Goal: Obtain resource: Obtain resource

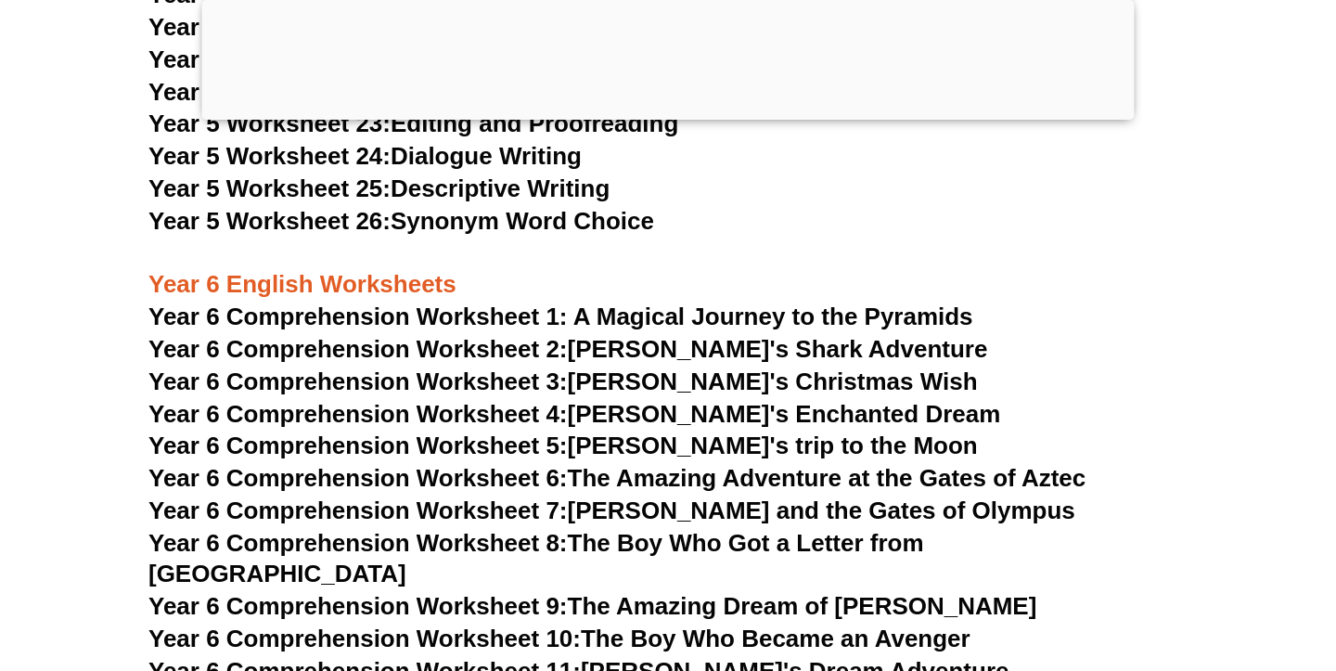
scroll to position [10318, 0]
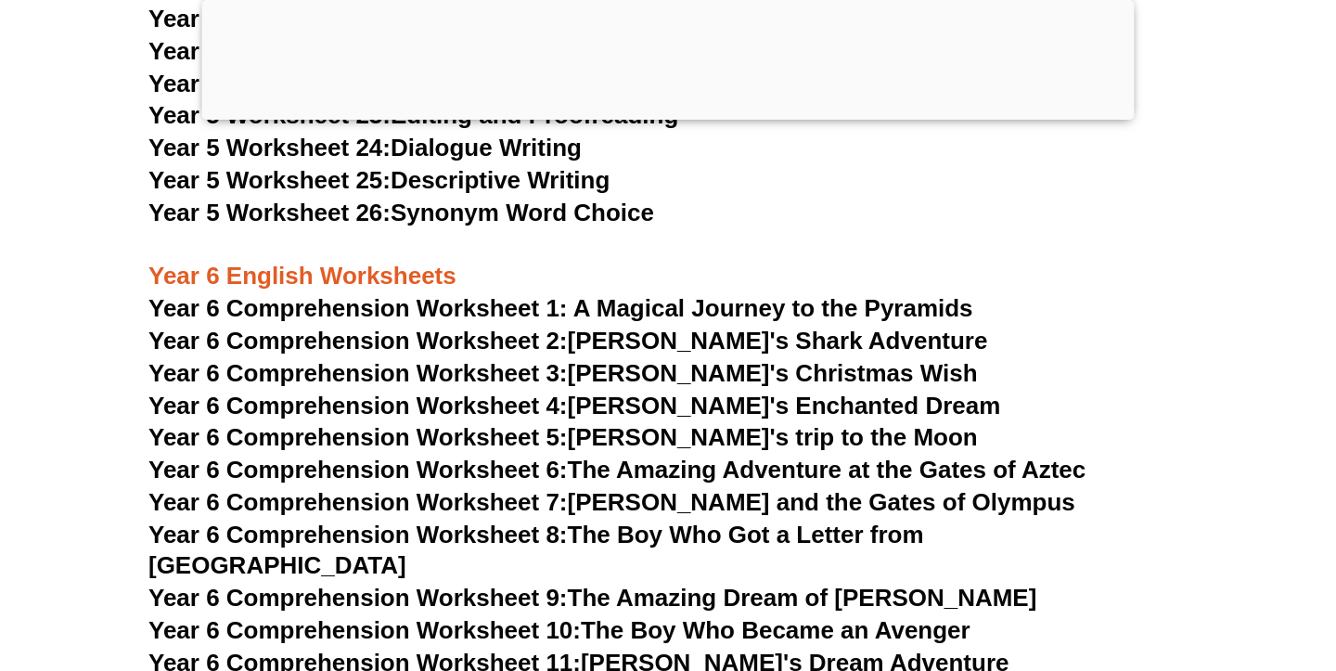
click at [476, 501] on span "Year 6 Comprehension Worksheet 7:" at bounding box center [357, 502] width 419 height 28
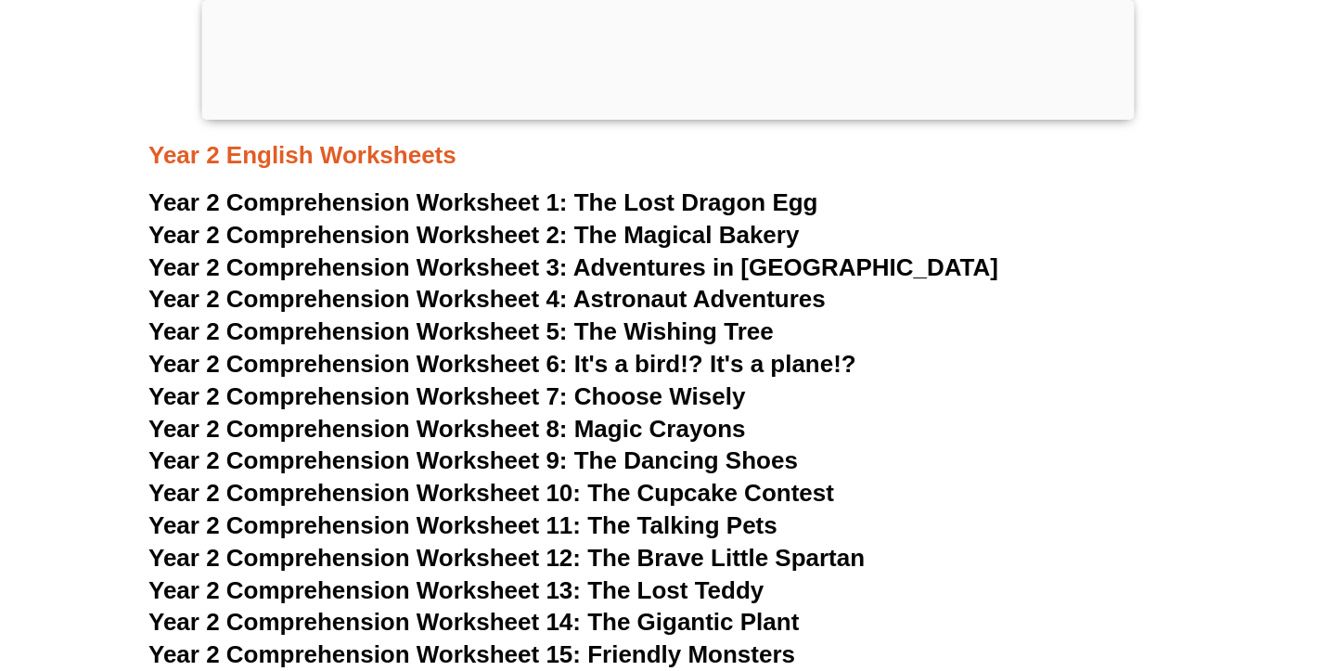
scroll to position [4680, 0]
click at [707, 296] on span "Astronaut Adventures" at bounding box center [699, 298] width 252 height 28
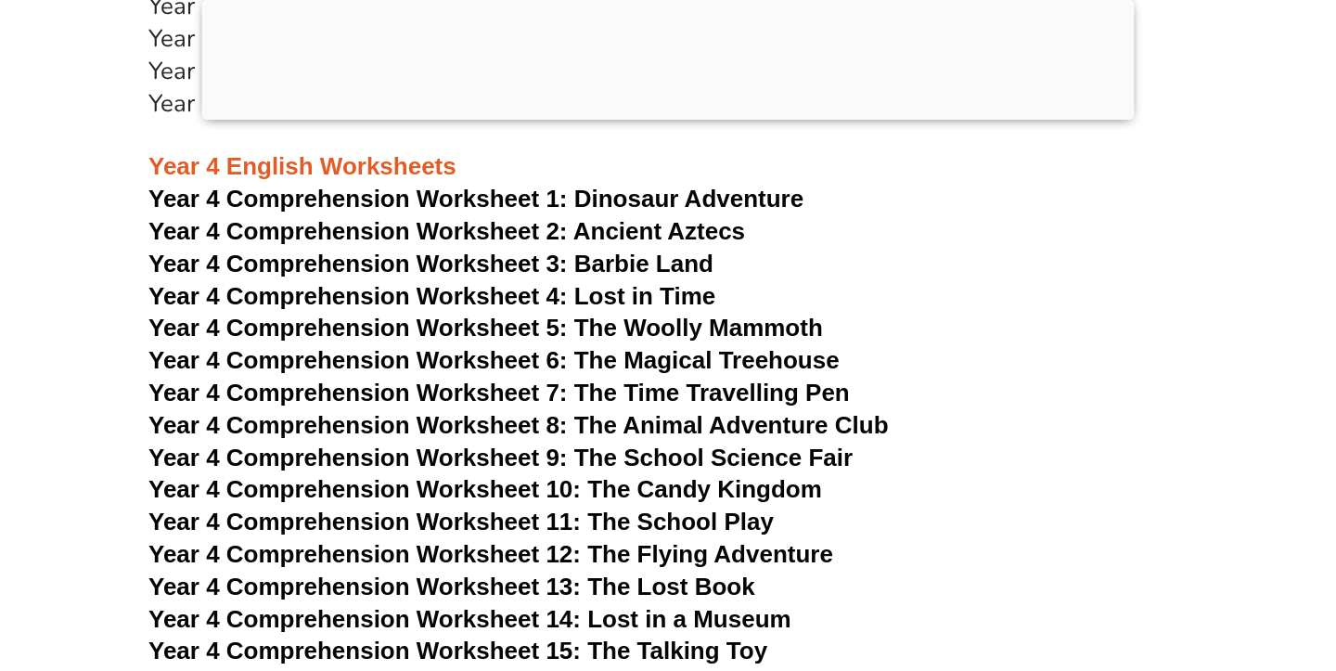
scroll to position [7720, 0]
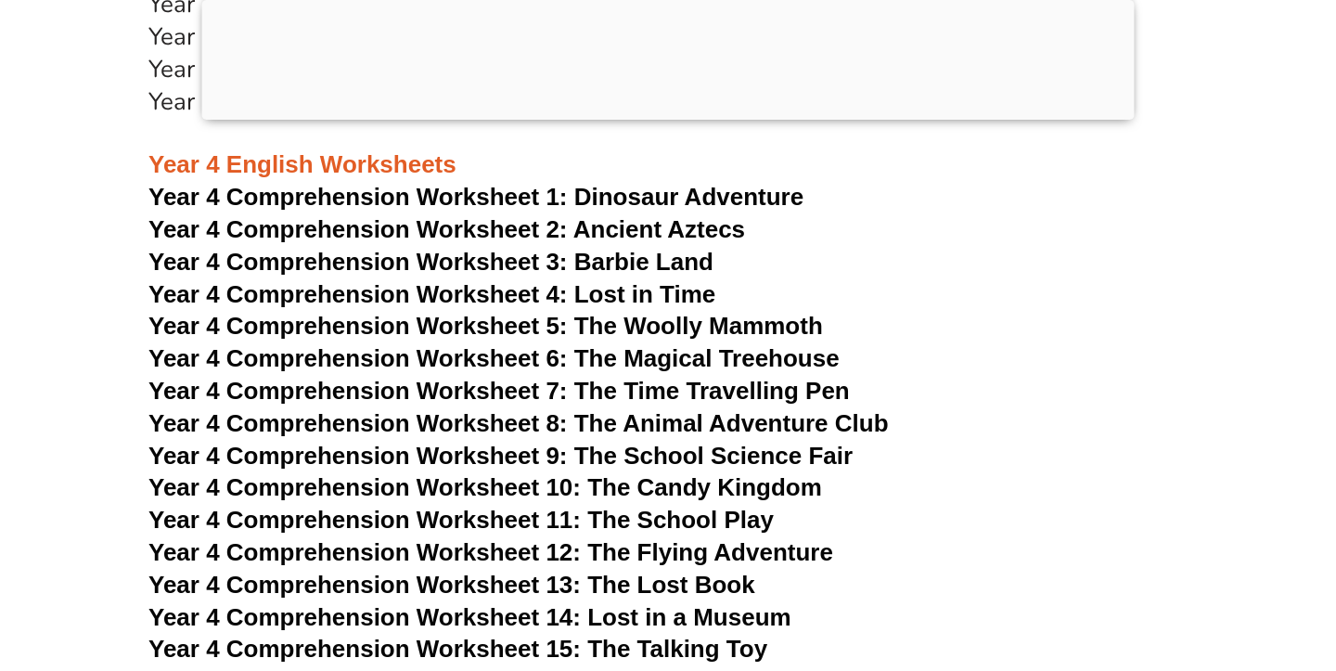
click at [504, 423] on span "Year 4 Comprehension Worksheet 8: The Animal Adventure Club" at bounding box center [518, 423] width 740 height 28
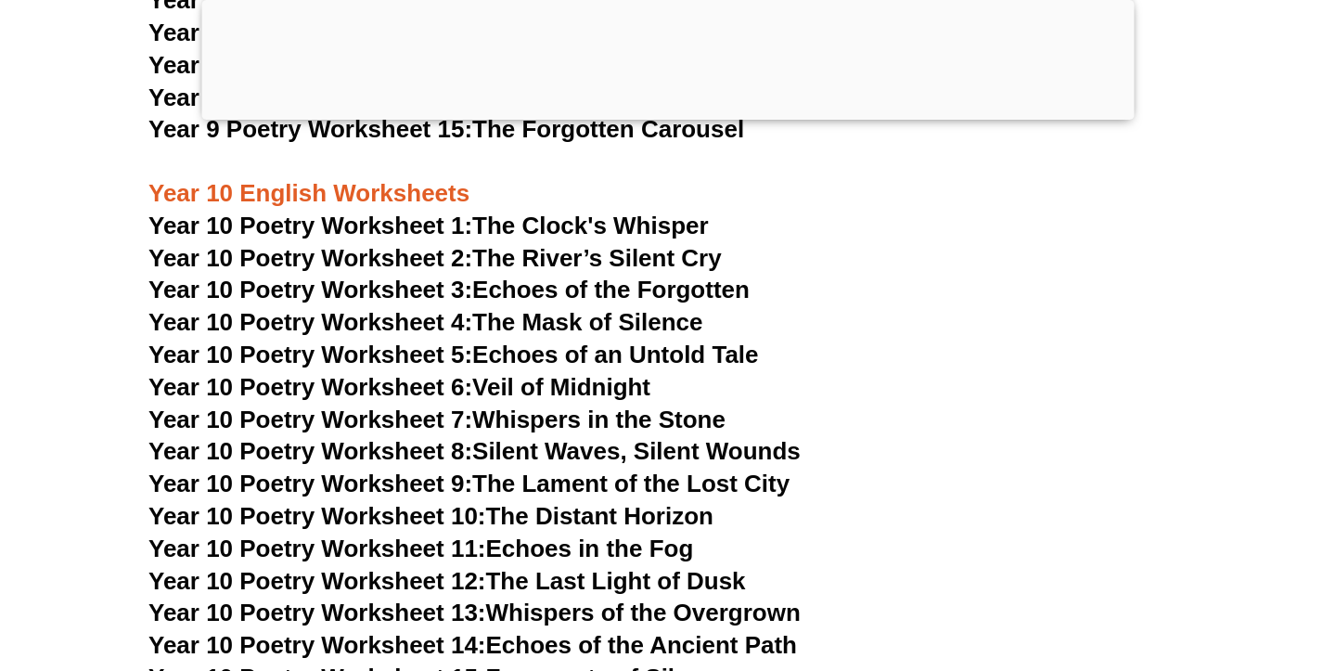
scroll to position [13492, 0]
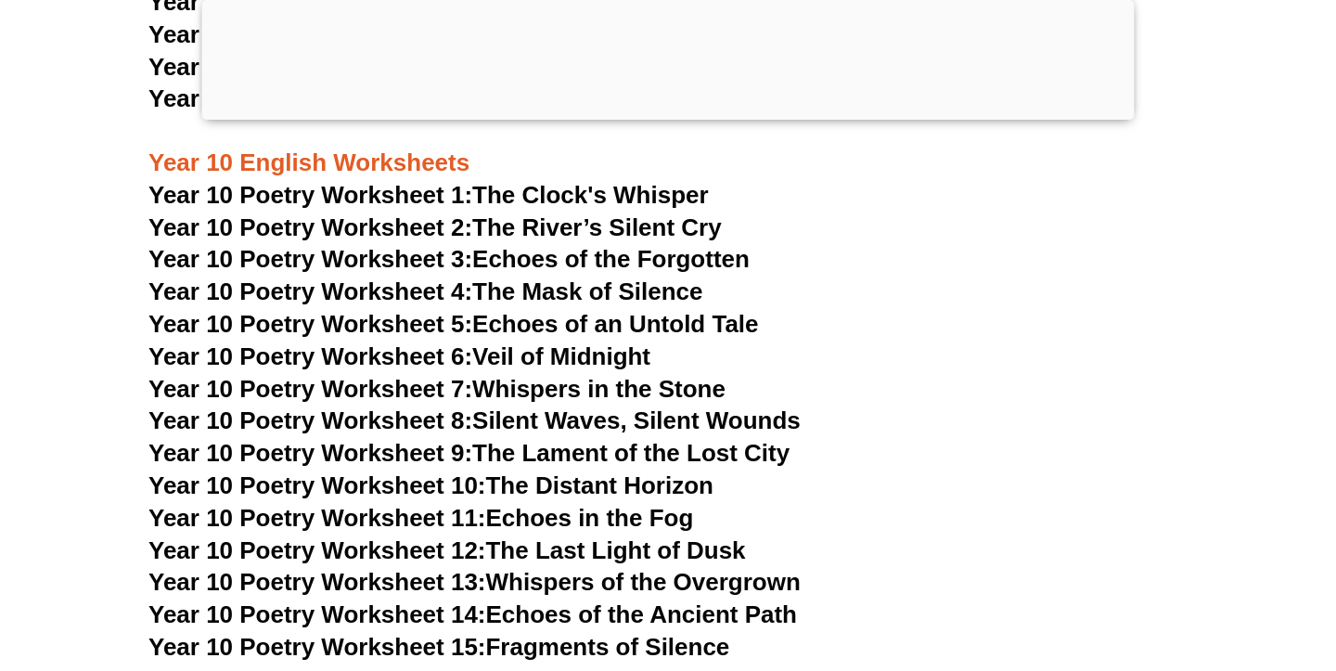
click at [748, 406] on link "Year 10 Poetry Worksheet 8: Silent Waves, Silent Wounds" at bounding box center [474, 420] width 652 height 28
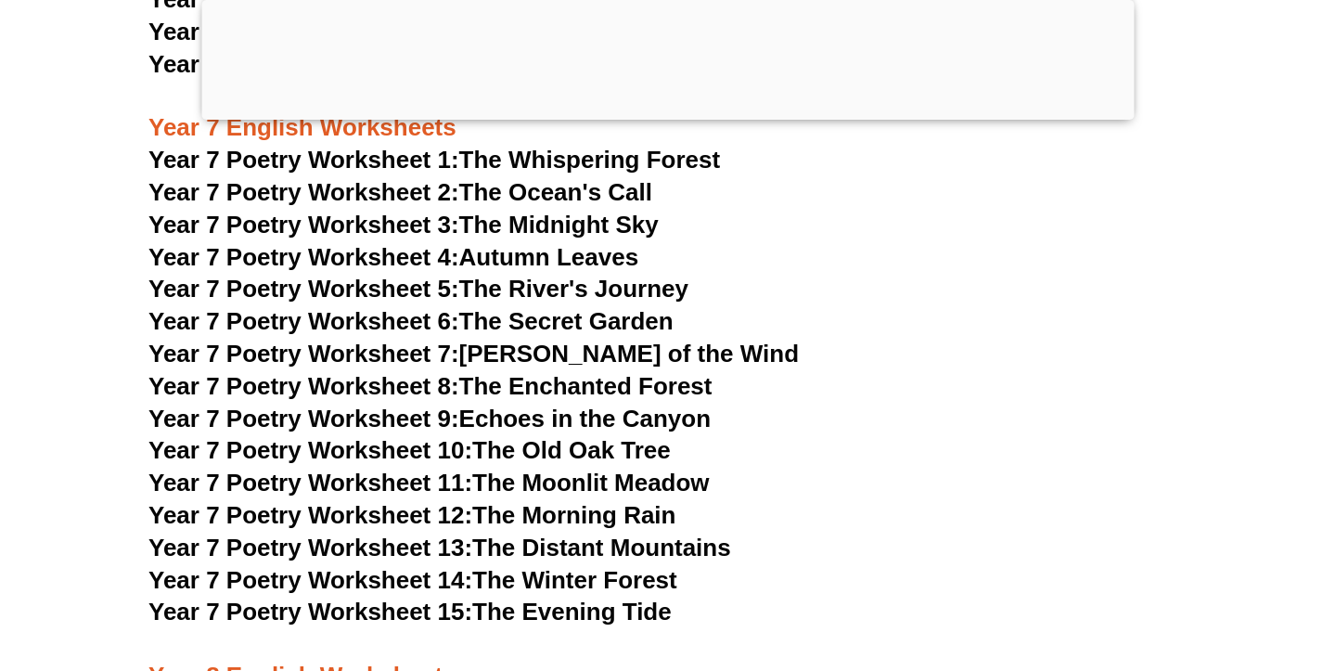
scroll to position [11886, 0]
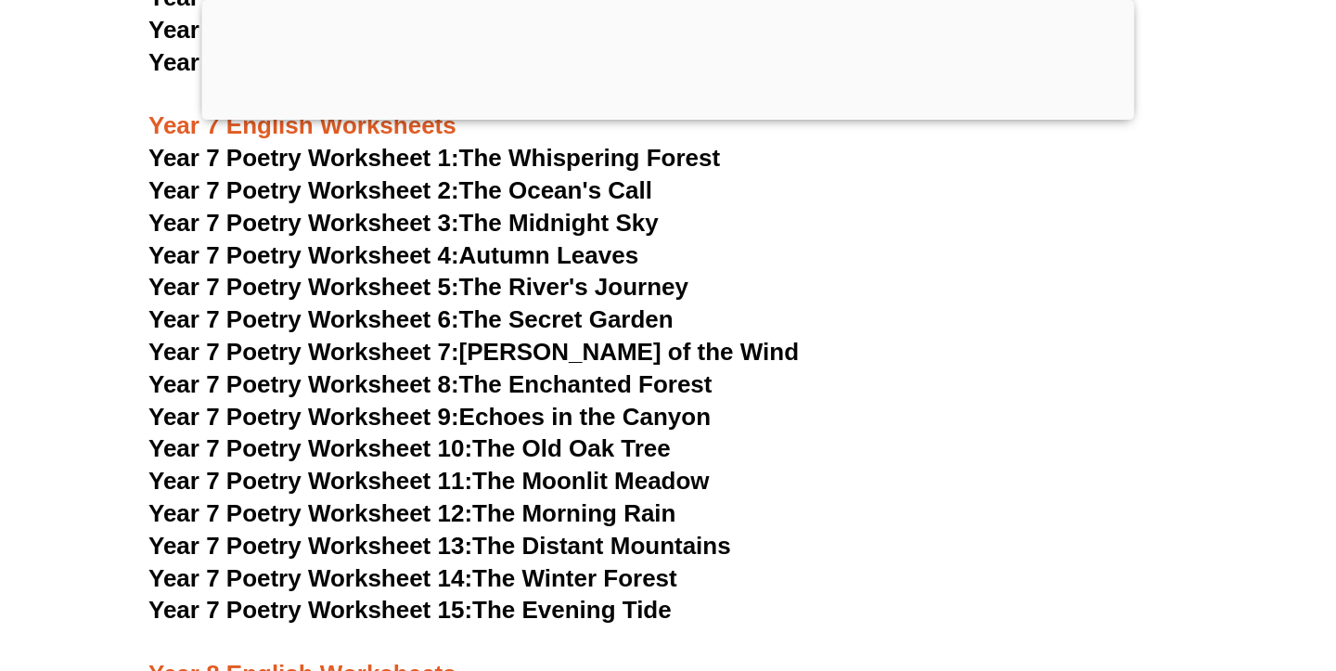
click at [616, 499] on link "Year 7 Poetry Worksheet 12: The Morning Rain" at bounding box center [411, 513] width 527 height 28
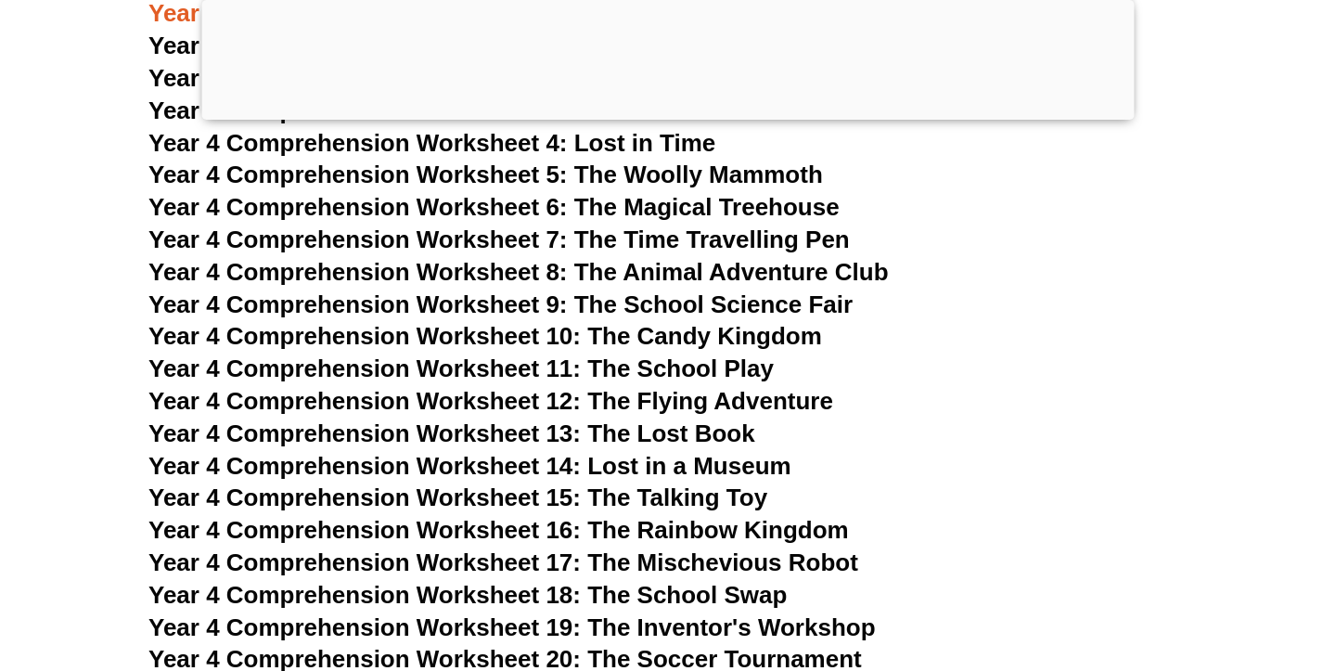
scroll to position [7796, 0]
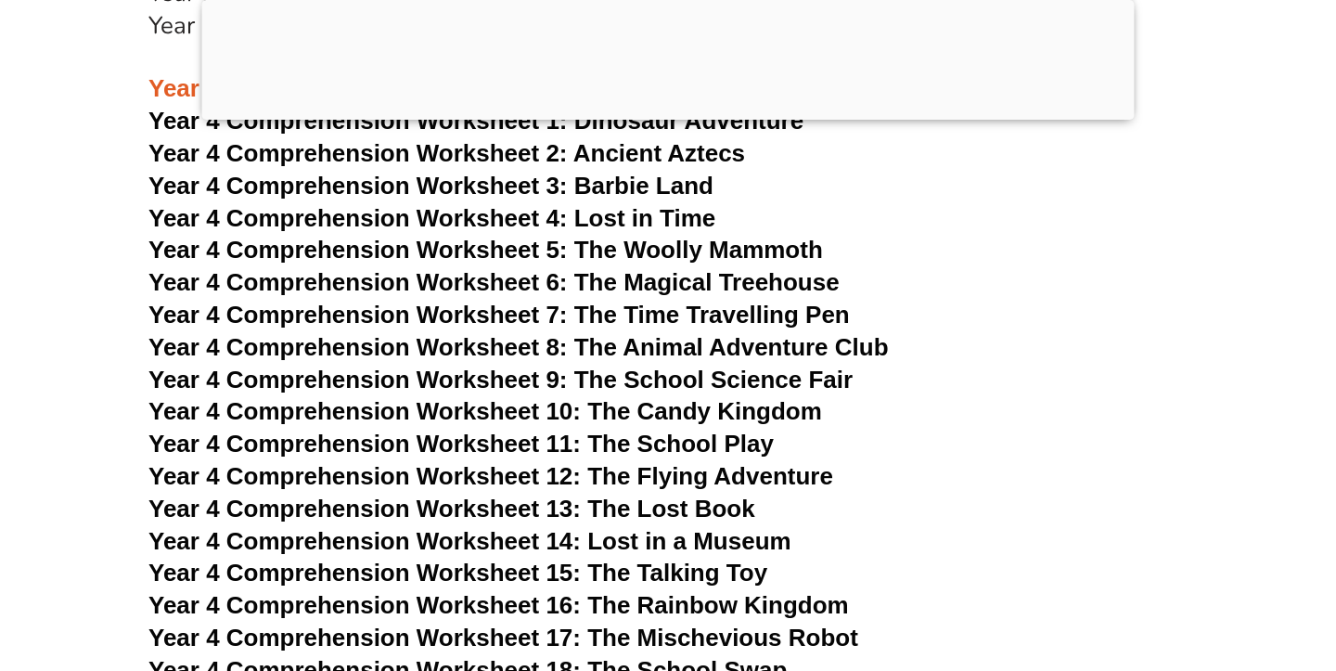
click at [526, 343] on span "Year 4 Comprehension Worksheet 8: The Animal Adventure Club" at bounding box center [518, 347] width 740 height 28
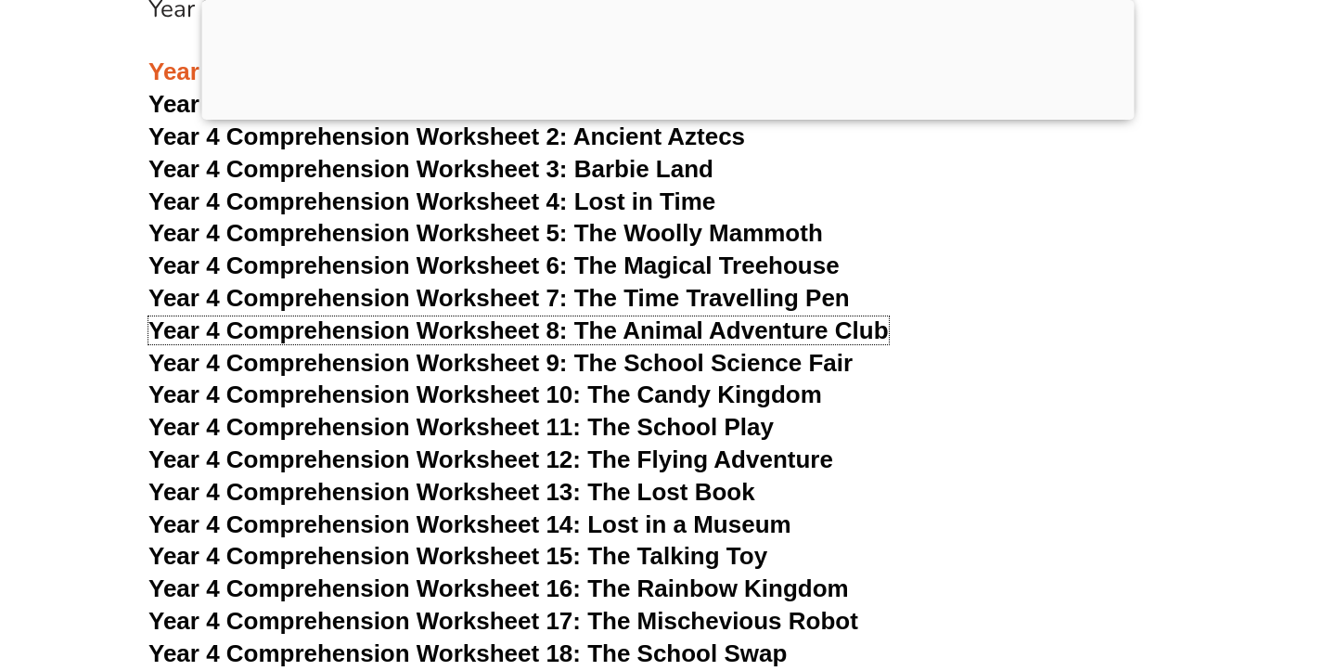
scroll to position [7818, 0]
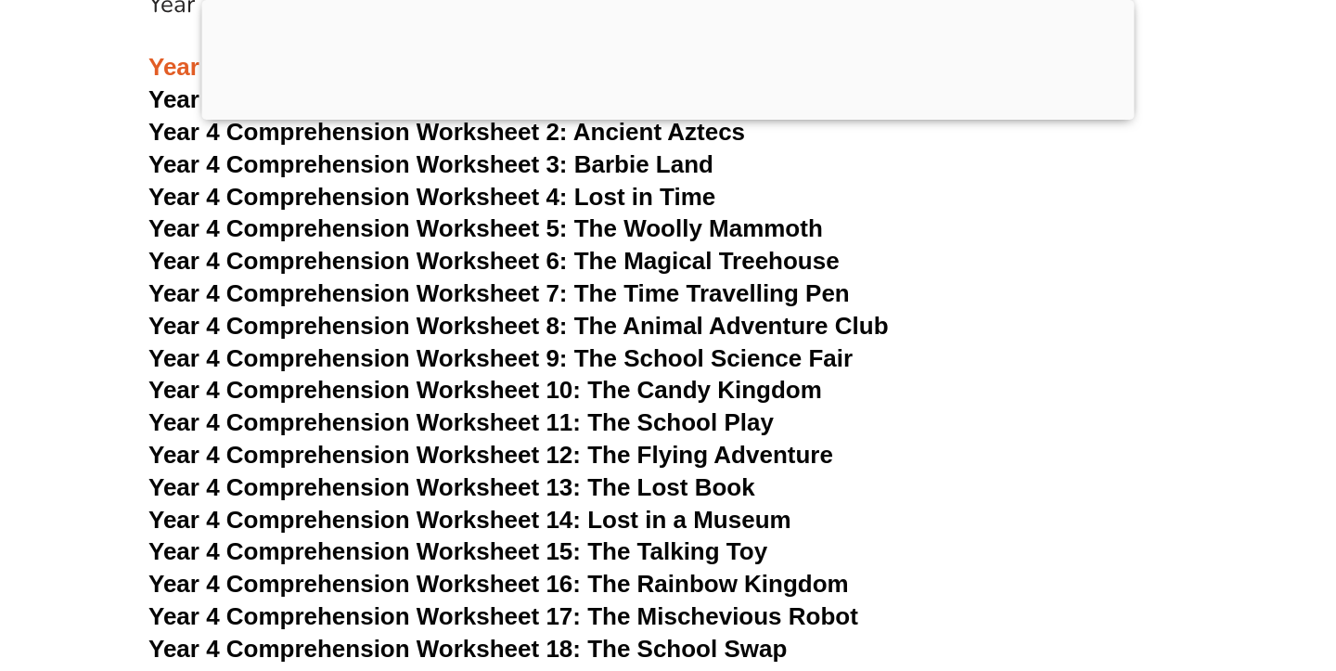
click at [630, 346] on span "Year 4 Comprehension Worksheet 9: The School Science Fair" at bounding box center [500, 358] width 704 height 28
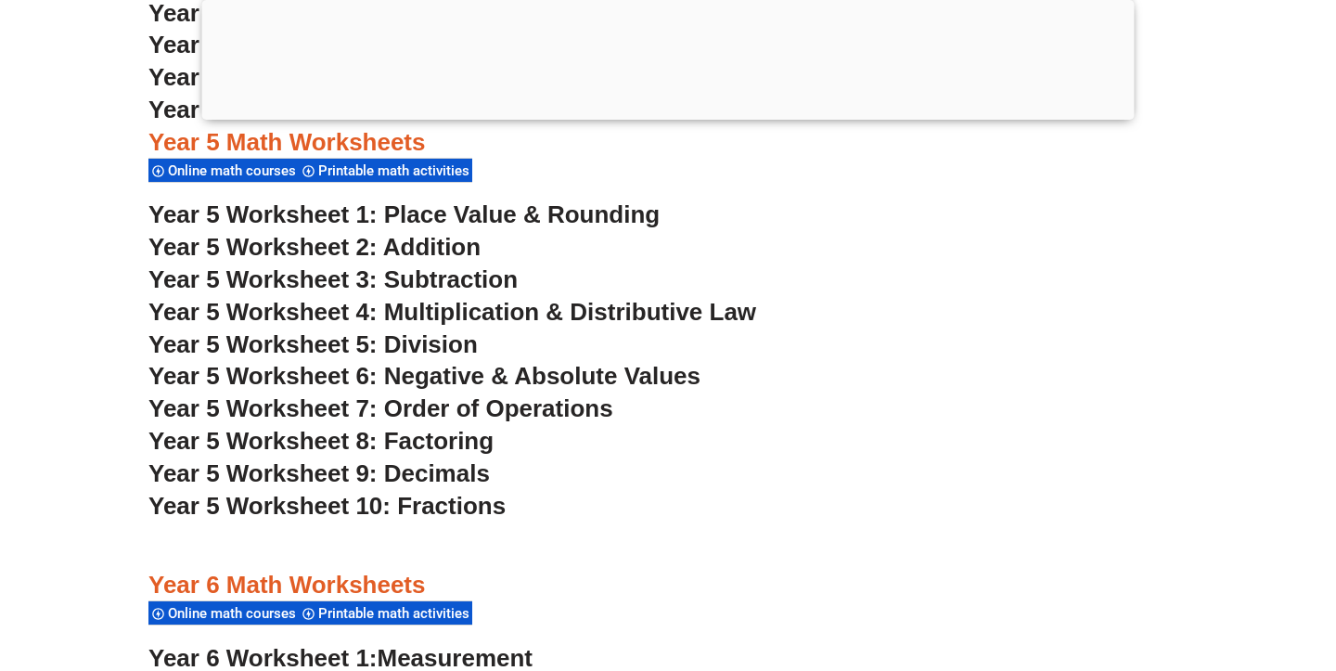
scroll to position [3865, 0]
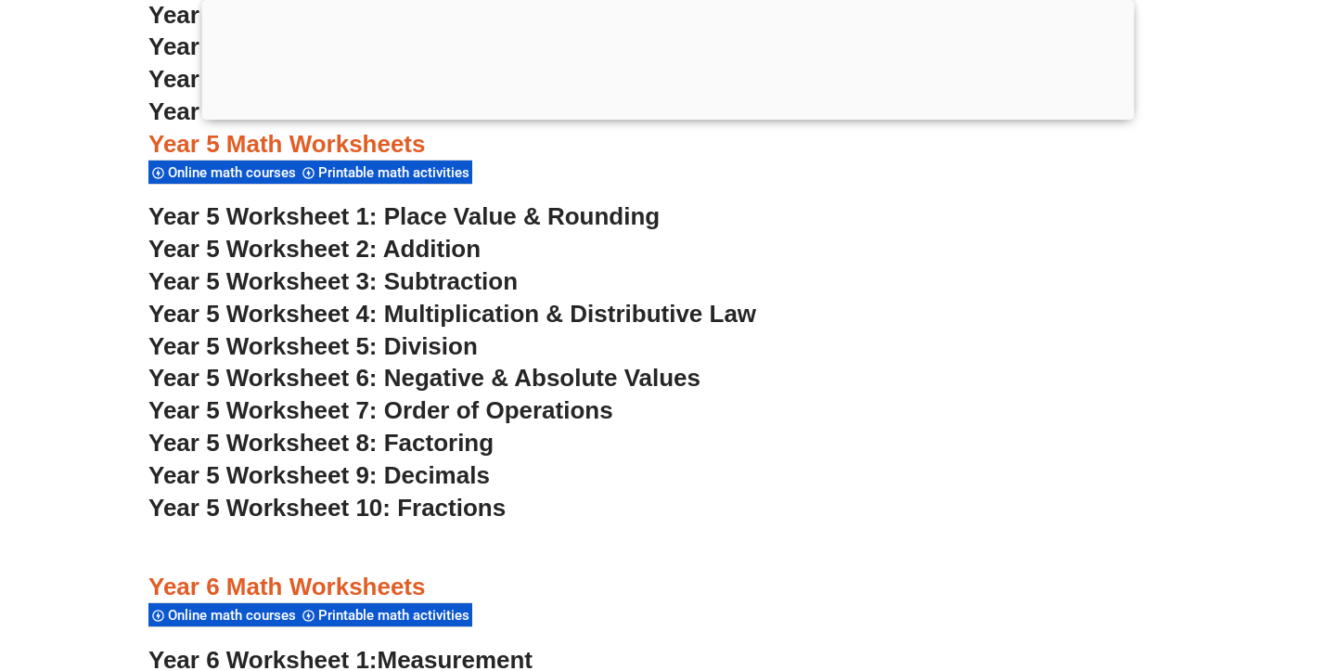
click at [474, 410] on span "Year 5 Worksheet 7: Order of Operations" at bounding box center [380, 410] width 465 height 28
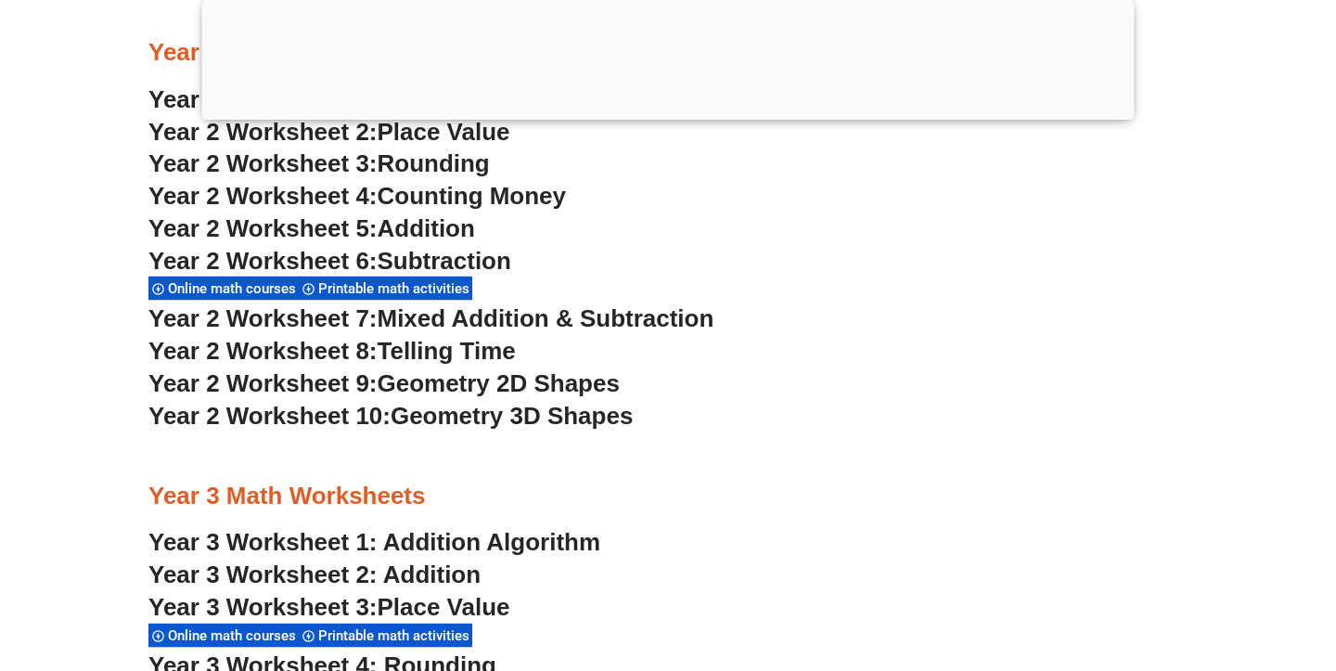
scroll to position [2212, 0]
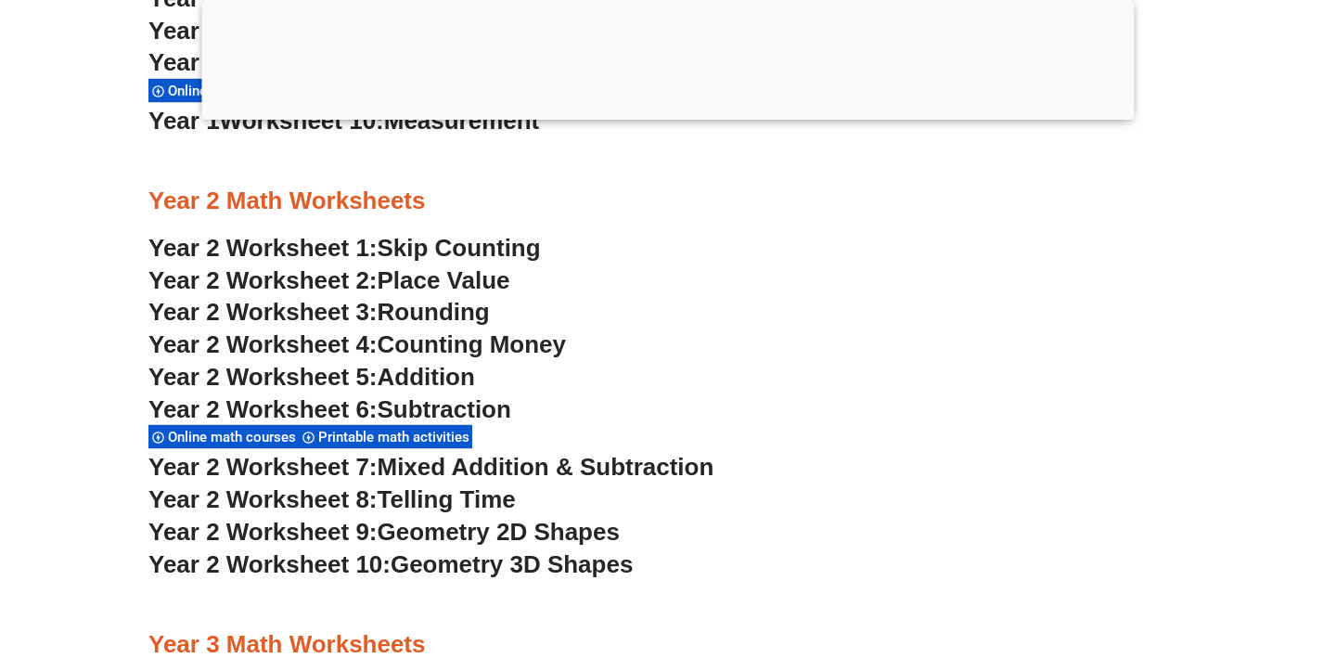
click at [496, 467] on span "Mixed Addition & Subtraction" at bounding box center [545, 467] width 337 height 28
click at [416, 347] on span "Counting Money" at bounding box center [471, 344] width 189 height 28
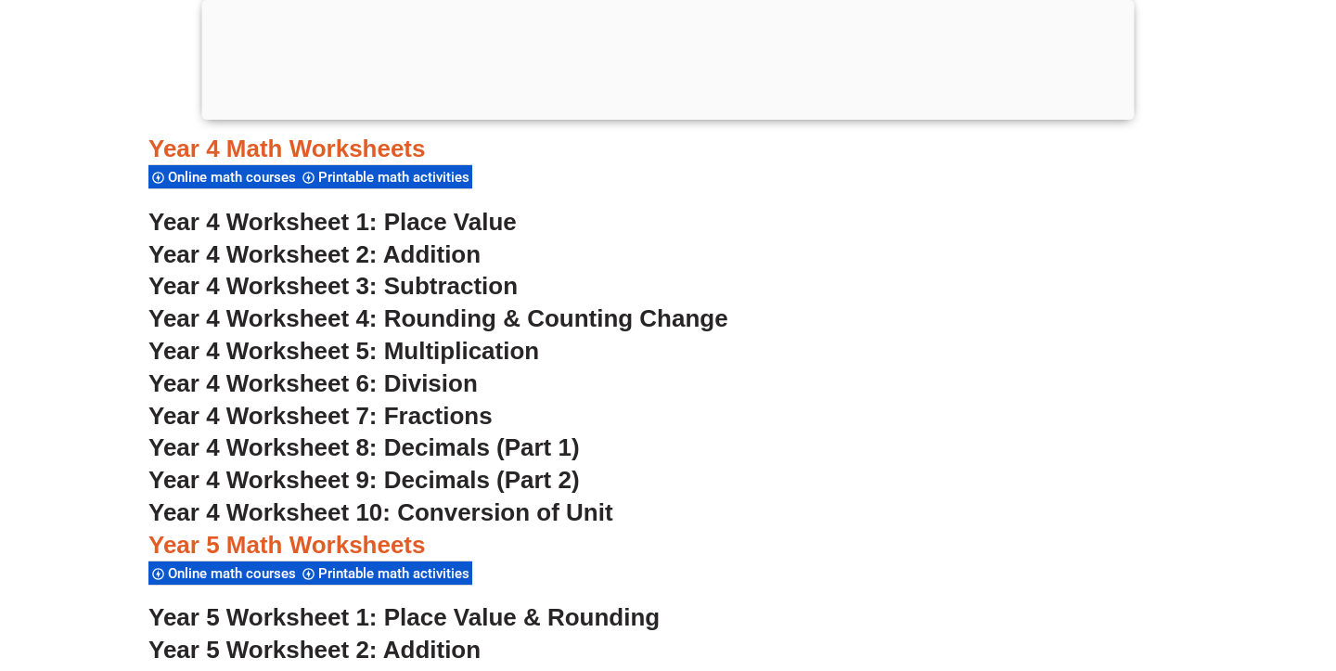
scroll to position [3456, 0]
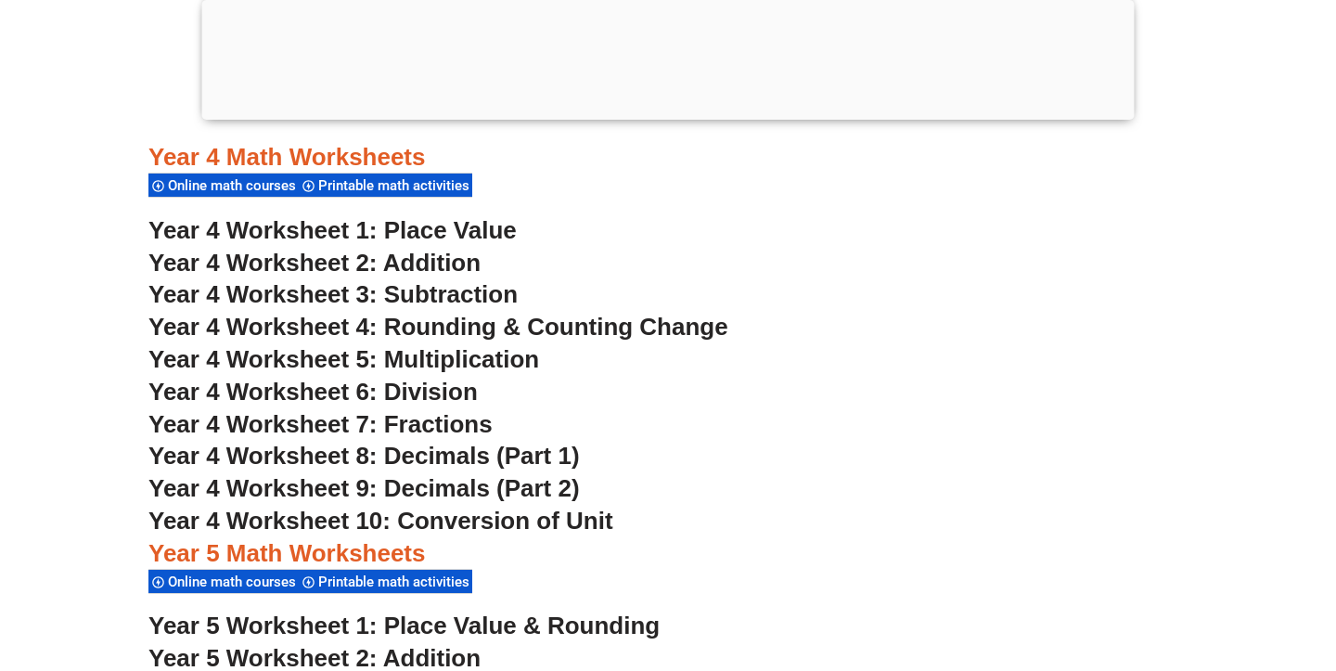
click at [435, 395] on span "Year 4 Worksheet 6: Division" at bounding box center [312, 391] width 329 height 28
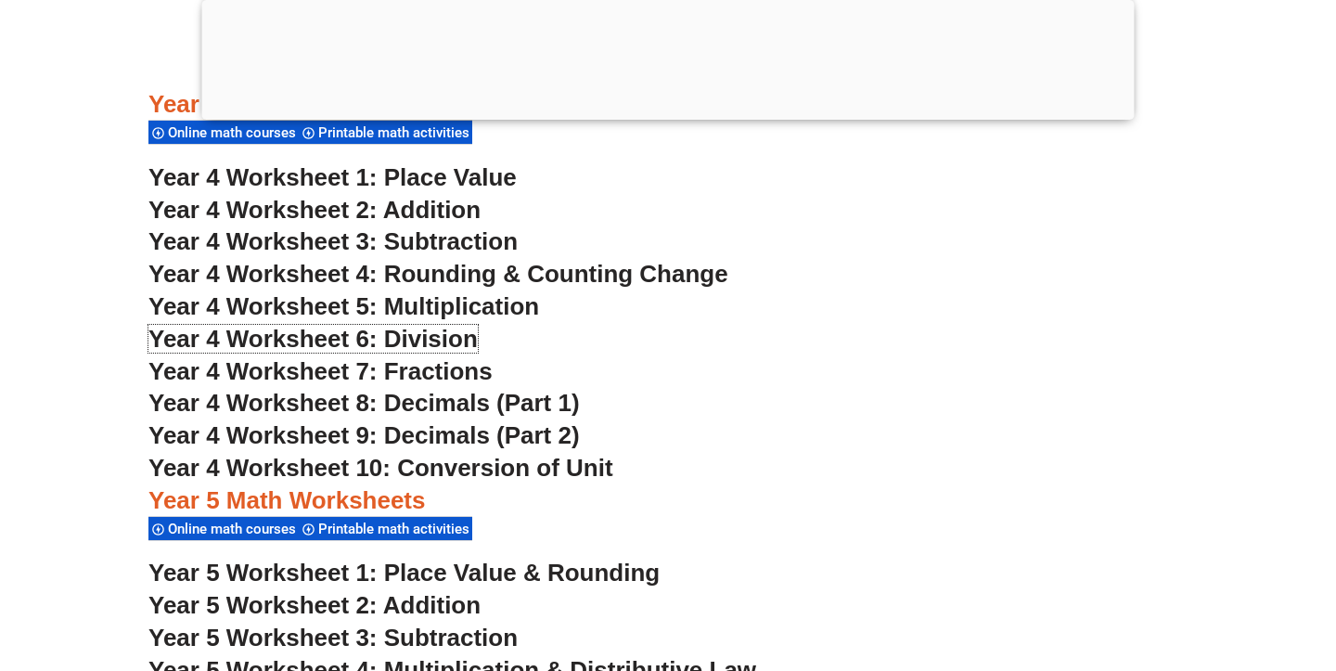
scroll to position [3511, 0]
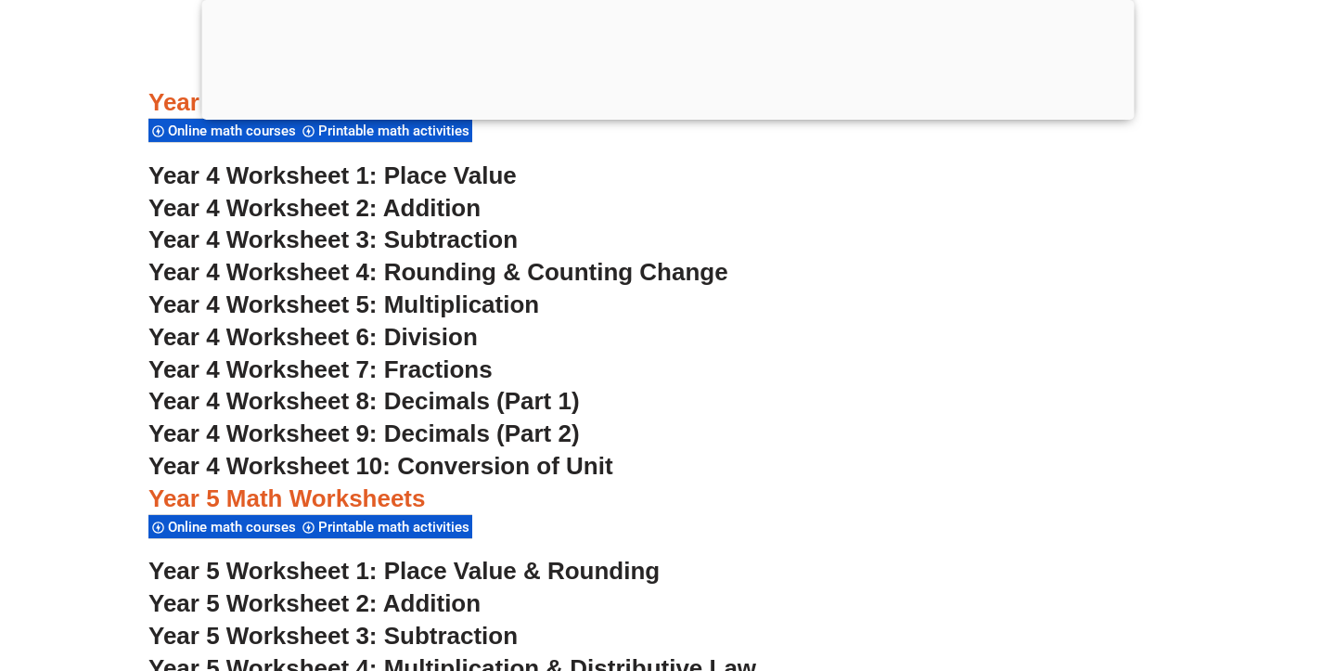
click at [448, 336] on span "Year 4 Worksheet 6: Division" at bounding box center [312, 337] width 329 height 28
click at [426, 306] on span "Year 4 Worksheet 5: Multiplication" at bounding box center [343, 304] width 390 height 28
